Goal: Task Accomplishment & Management: Use online tool/utility

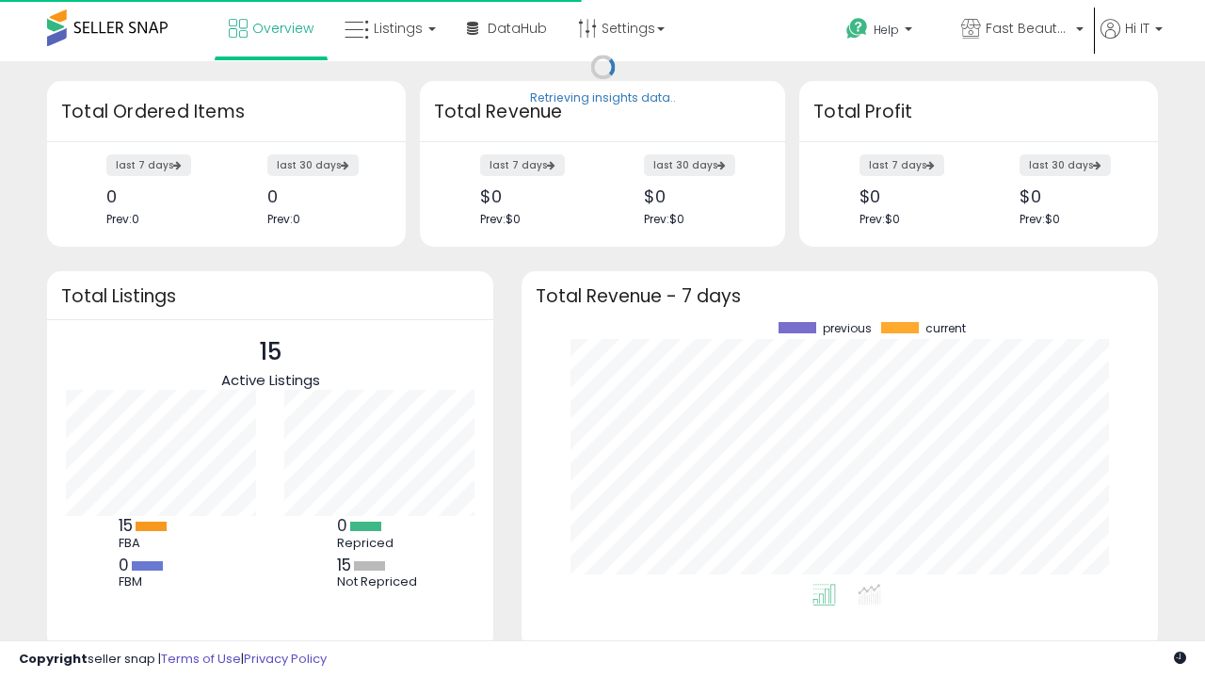
scroll to position [262, 599]
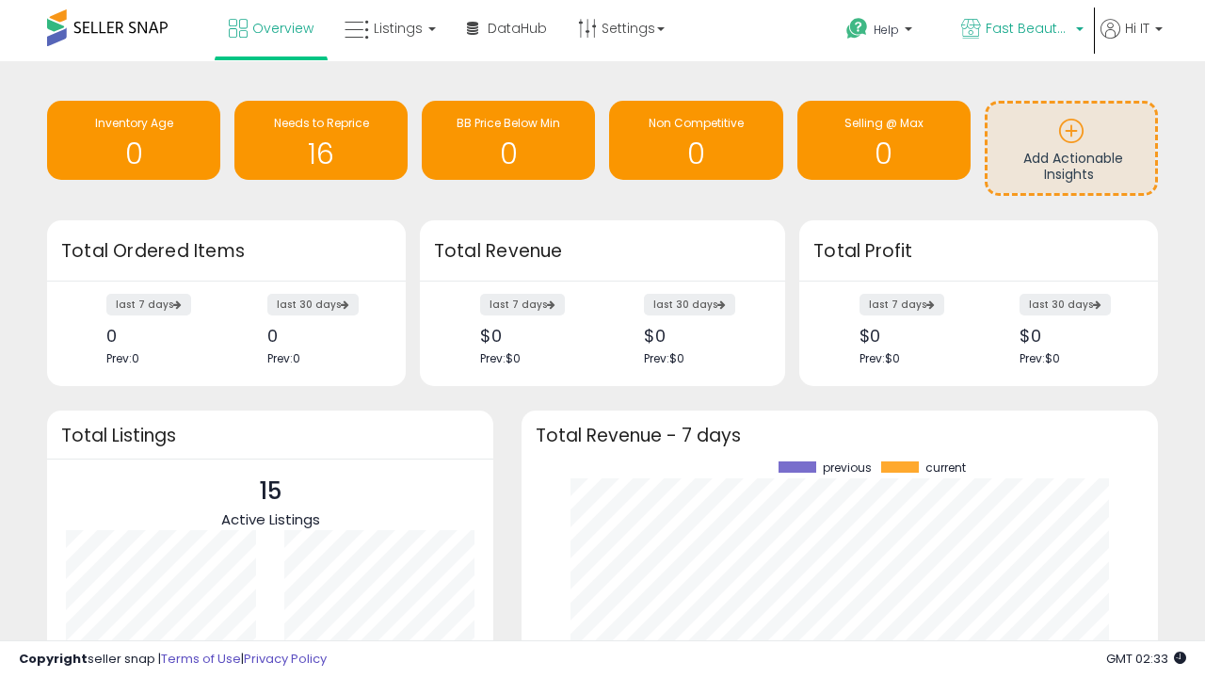
click at [1021, 30] on span "Fast Beauty ([GEOGRAPHIC_DATA])" at bounding box center [1028, 28] width 85 height 19
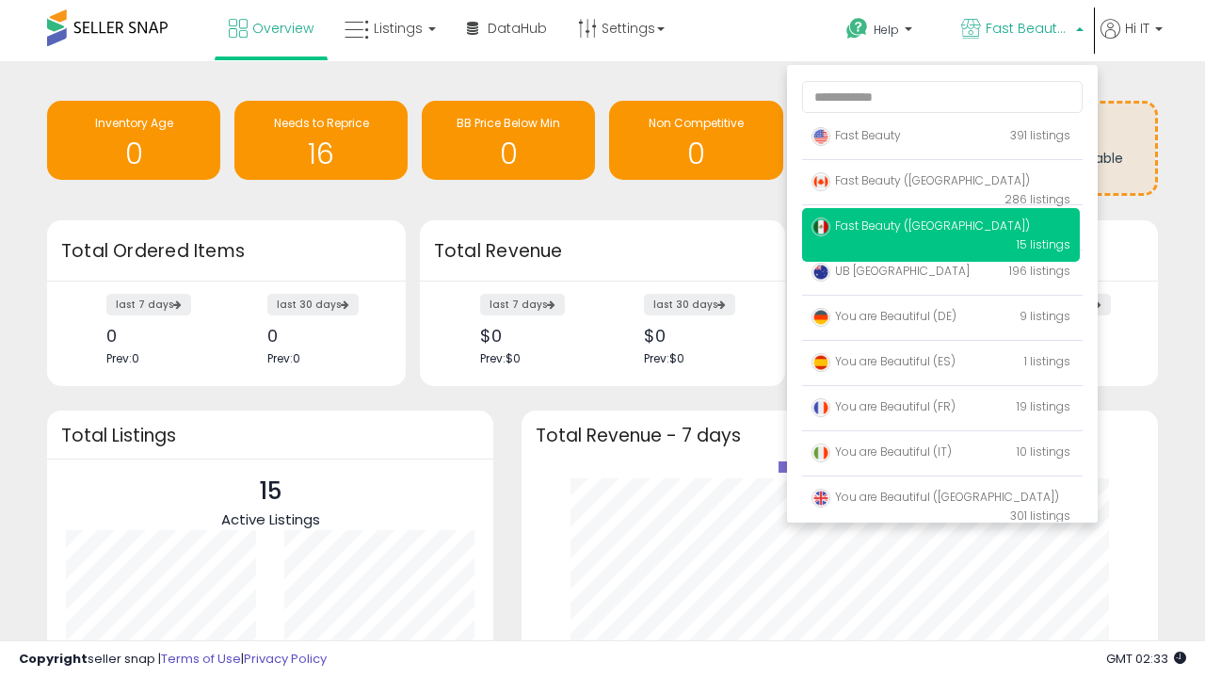
click at [941, 184] on span "Fast Beauty ([GEOGRAPHIC_DATA])" at bounding box center [921, 180] width 218 height 16
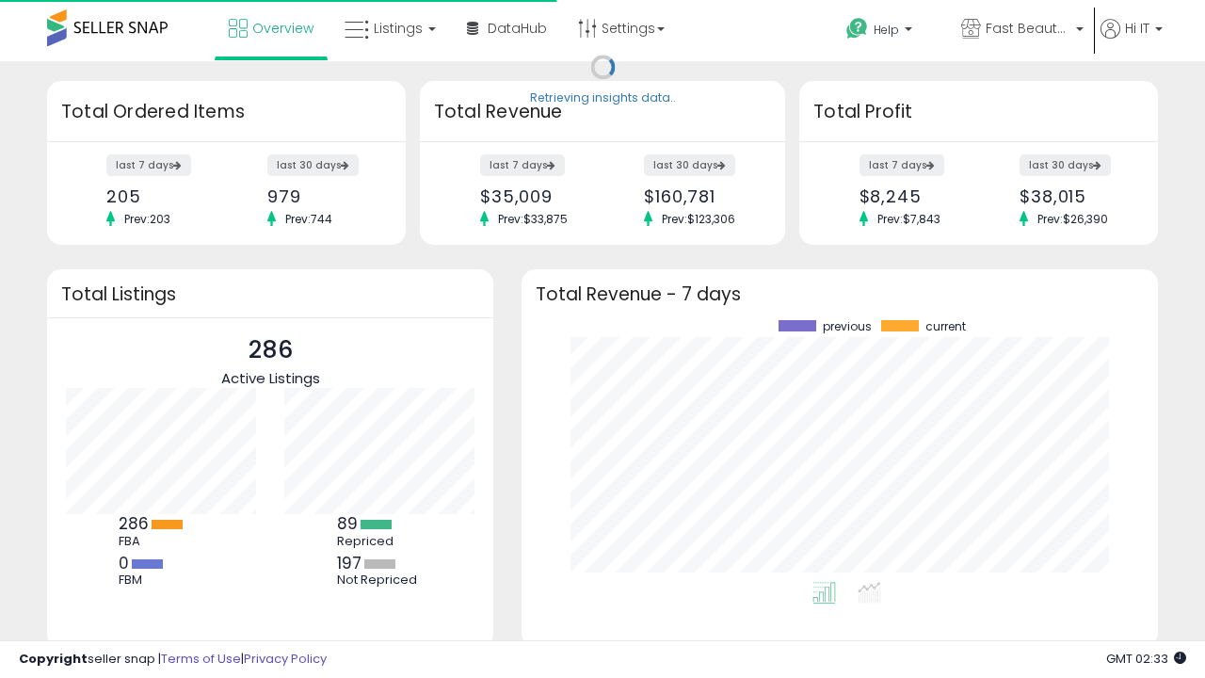
scroll to position [262, 599]
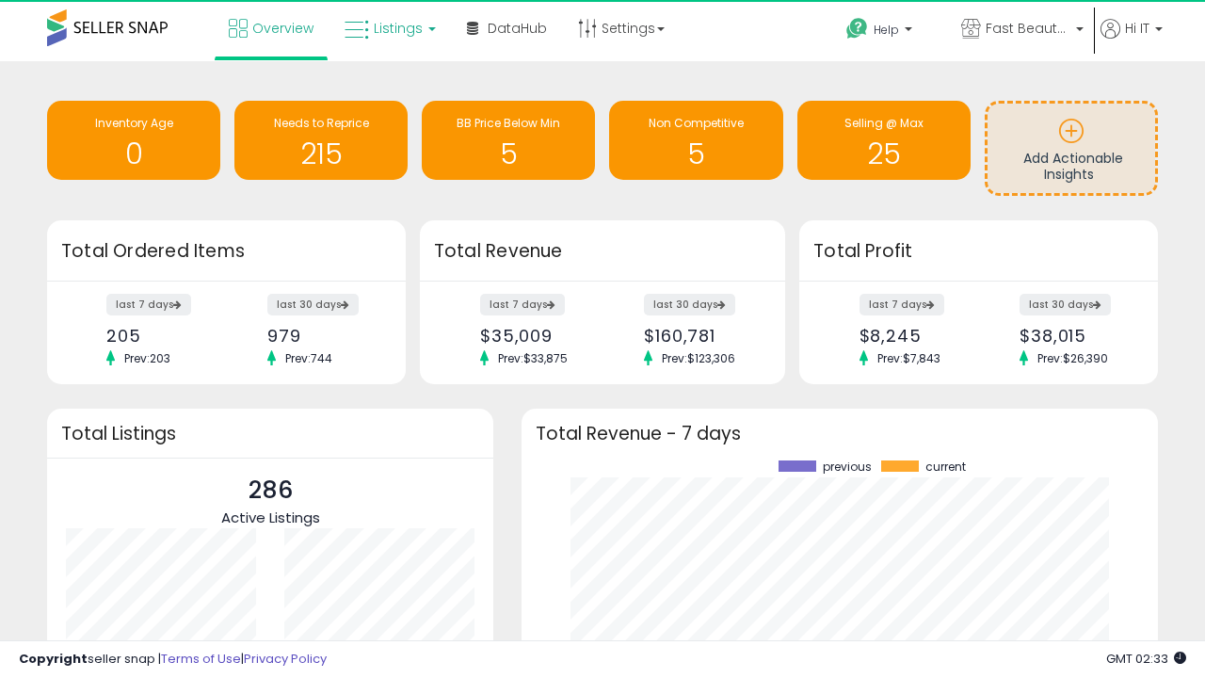
click at [388, 28] on span "Listings" at bounding box center [398, 28] width 49 height 19
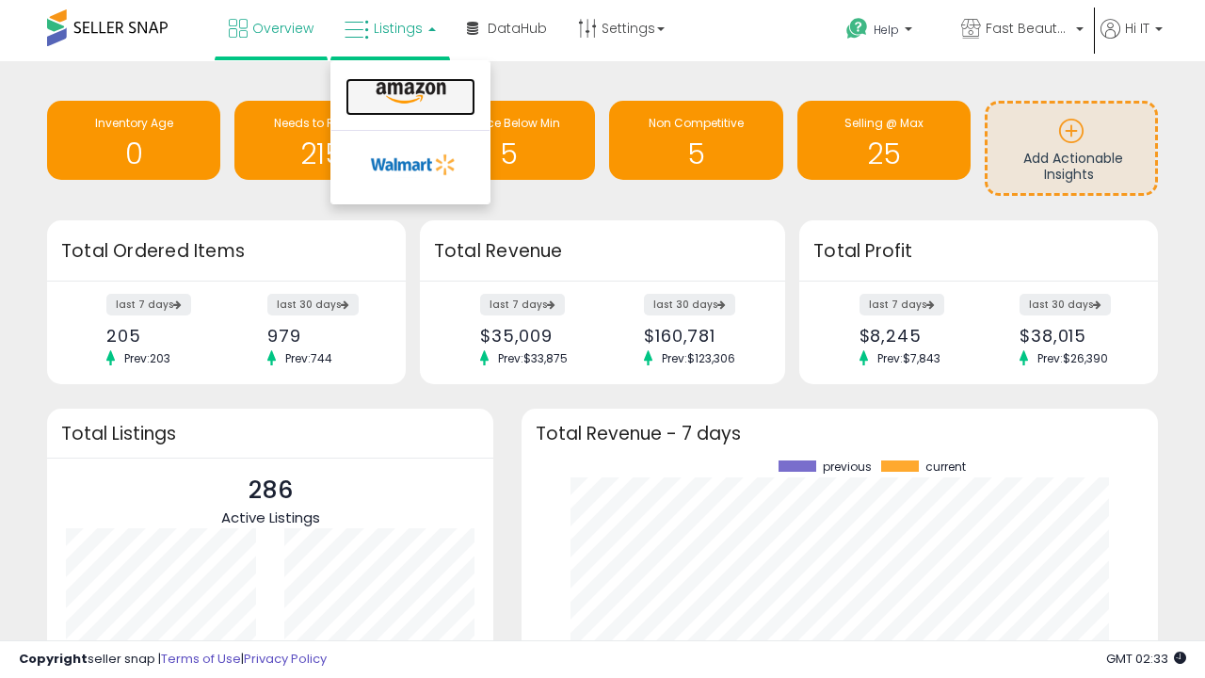
click at [409, 93] on icon at bounding box center [411, 93] width 82 height 24
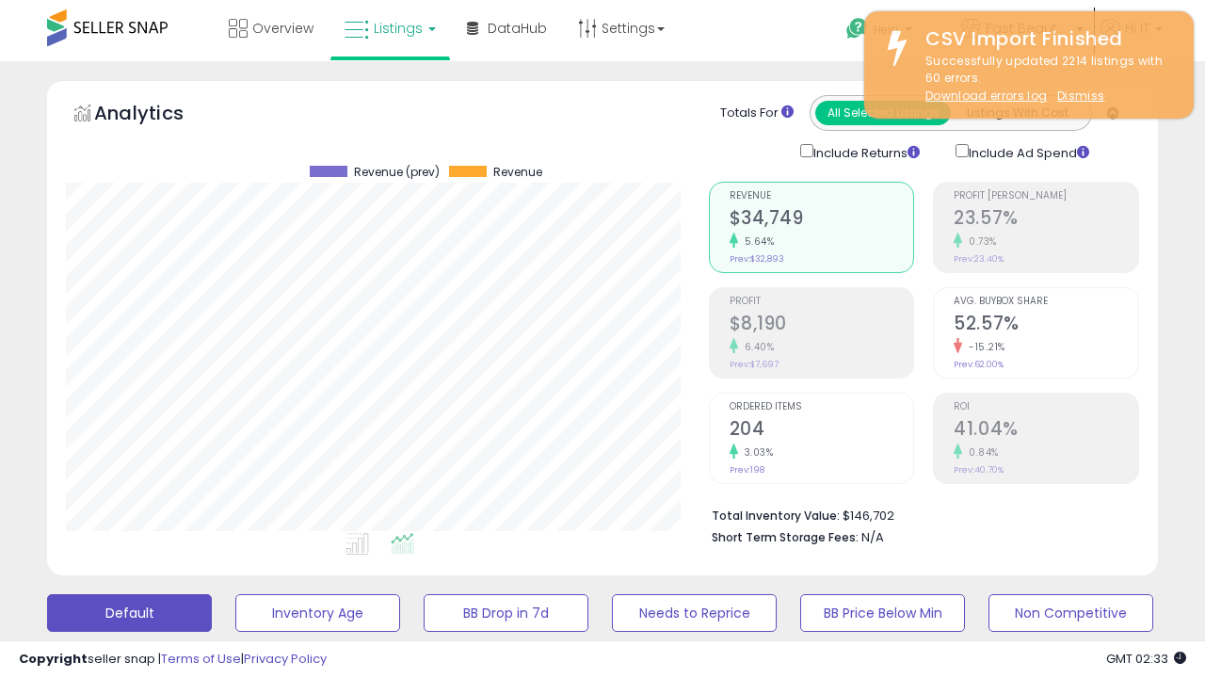
scroll to position [386, 642]
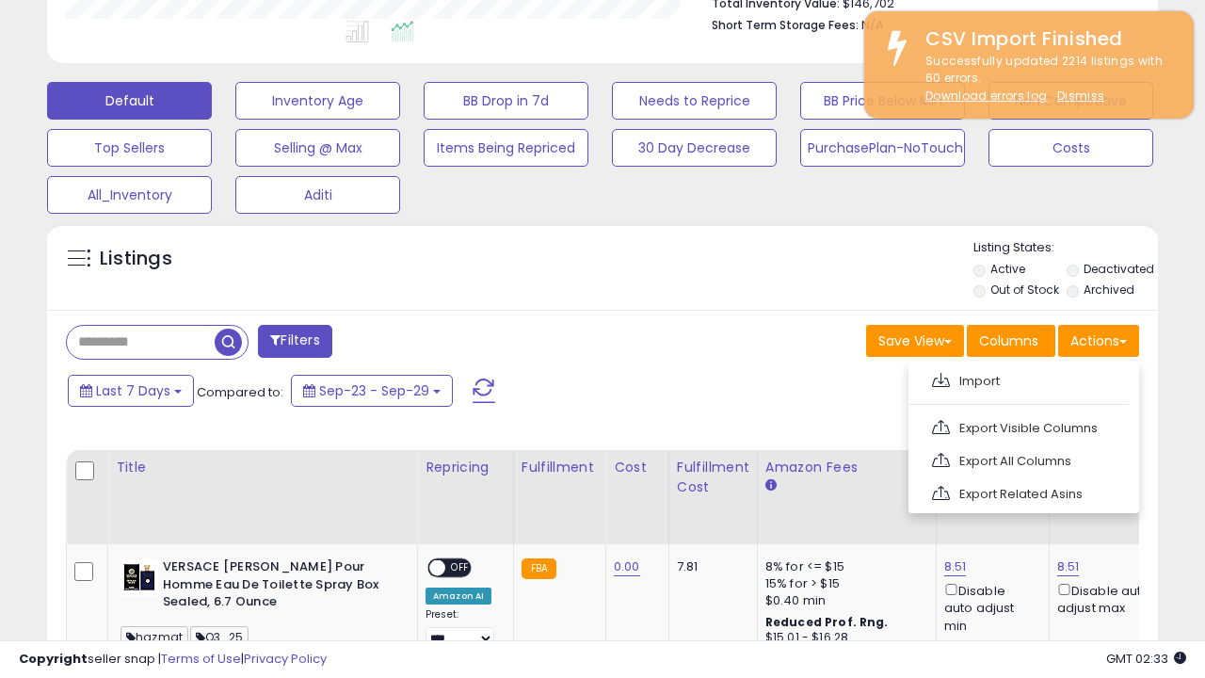
click at [941, 378] on span at bounding box center [941, 380] width 18 height 14
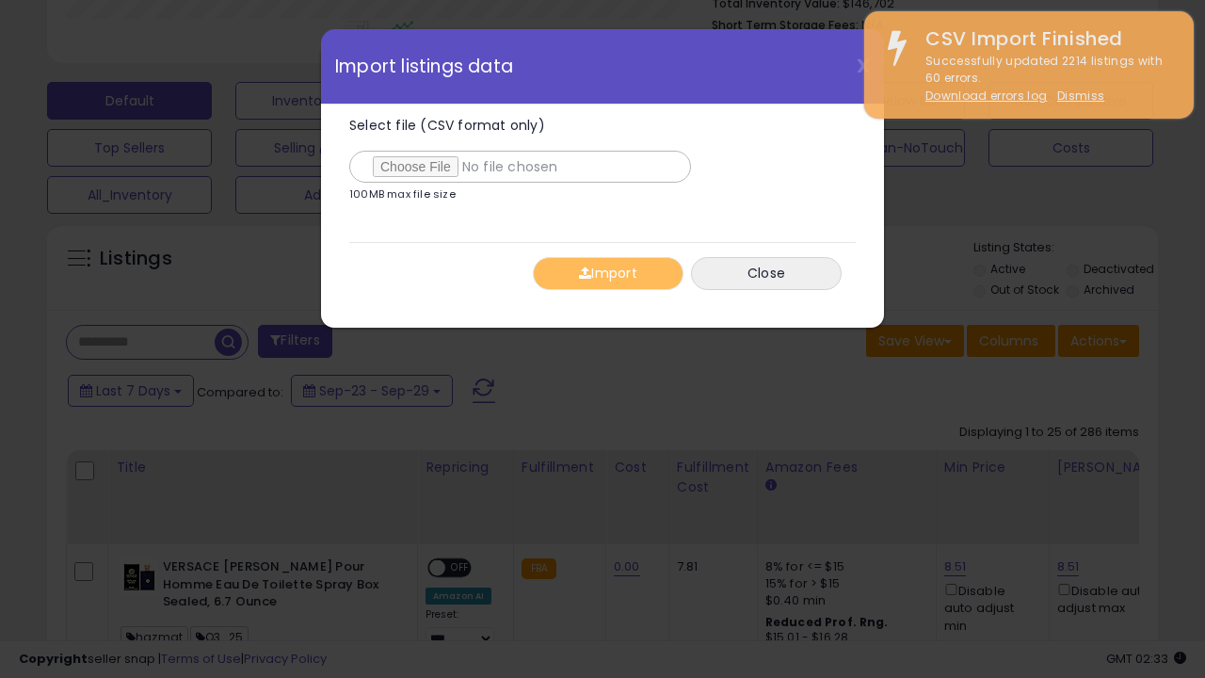
type input "**********"
click at [607, 273] on button "Import" at bounding box center [608, 273] width 151 height 33
